Goal: Task Accomplishment & Management: Manage account settings

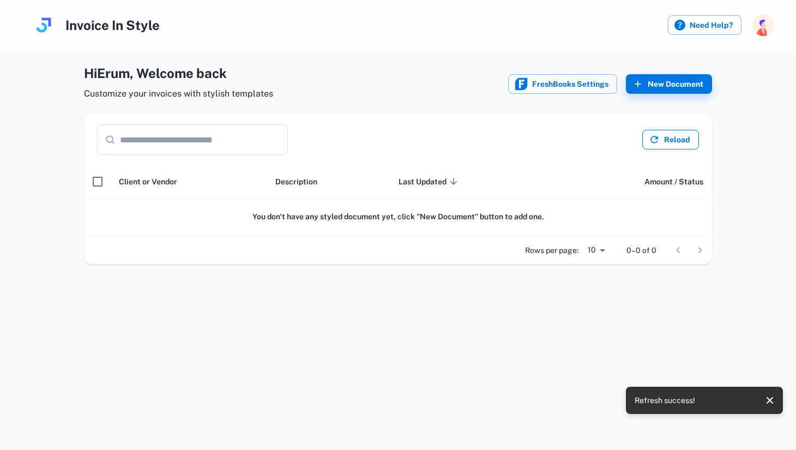
click at [665, 137] on button "Reload" at bounding box center [670, 140] width 57 height 20
click at [188, 129] on input "text" at bounding box center [204, 139] width 168 height 31
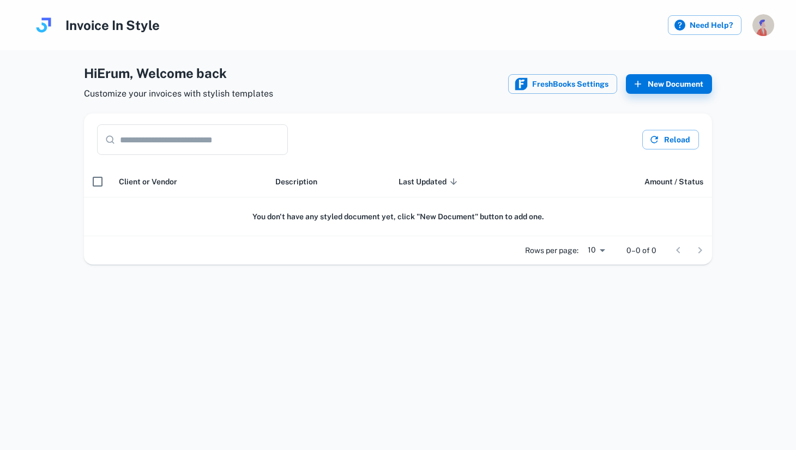
click at [765, 27] on img "button" at bounding box center [764, 25] width 22 height 22
click at [691, 97] on li "Logout" at bounding box center [723, 94] width 100 height 19
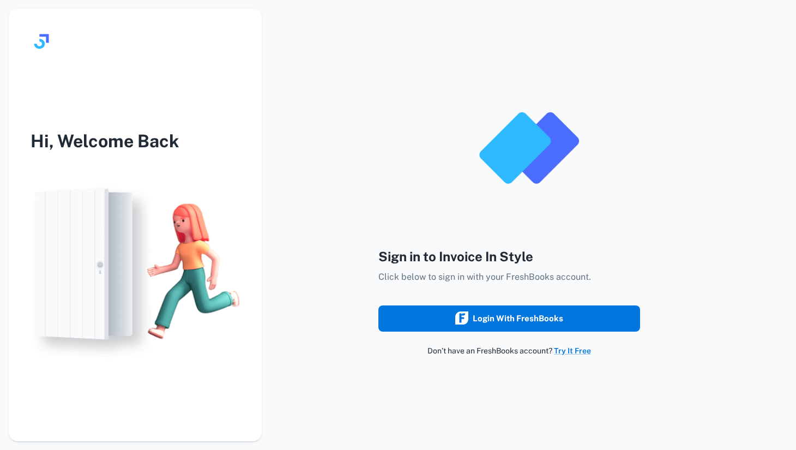
click at [528, 317] on div "Login with FreshBooks" at bounding box center [509, 318] width 108 height 14
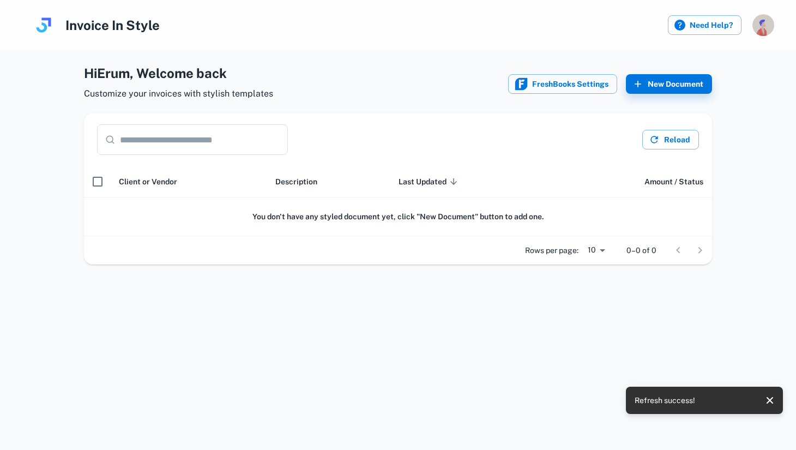
click at [764, 32] on img "button" at bounding box center [764, 25] width 22 height 22
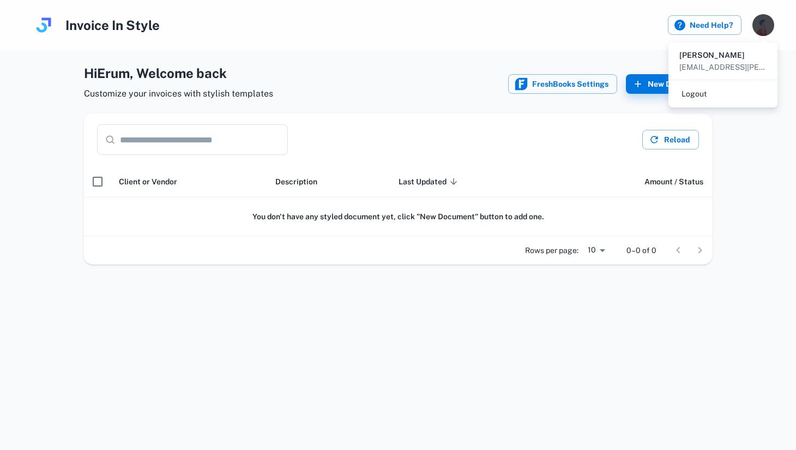
click at [453, 29] on div at bounding box center [398, 225] width 796 height 450
click at [119, 151] on div "​ ​" at bounding box center [192, 139] width 191 height 31
click at [38, 31] on img at bounding box center [44, 25] width 22 height 22
click at [176, 80] on h4 "Hi [PERSON_NAME] , Welcome back" at bounding box center [178, 73] width 189 height 20
click at [716, 21] on label "Need Help?" at bounding box center [705, 25] width 74 height 20
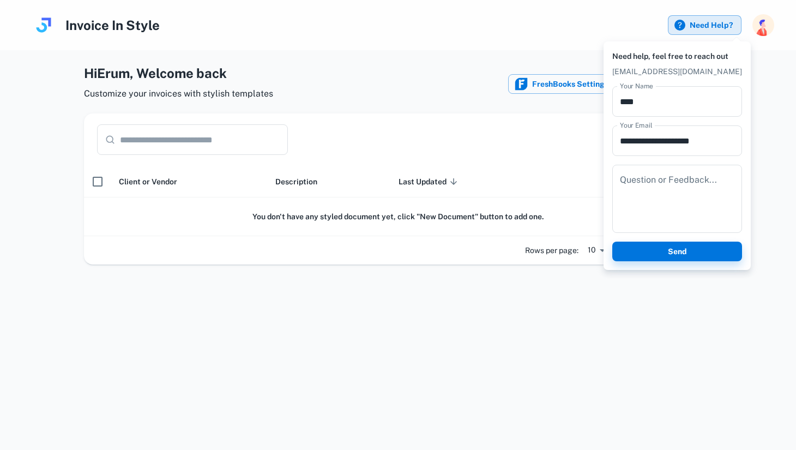
click at [767, 65] on div at bounding box center [398, 225] width 796 height 450
